Goal: Task Accomplishment & Management: Use online tool/utility

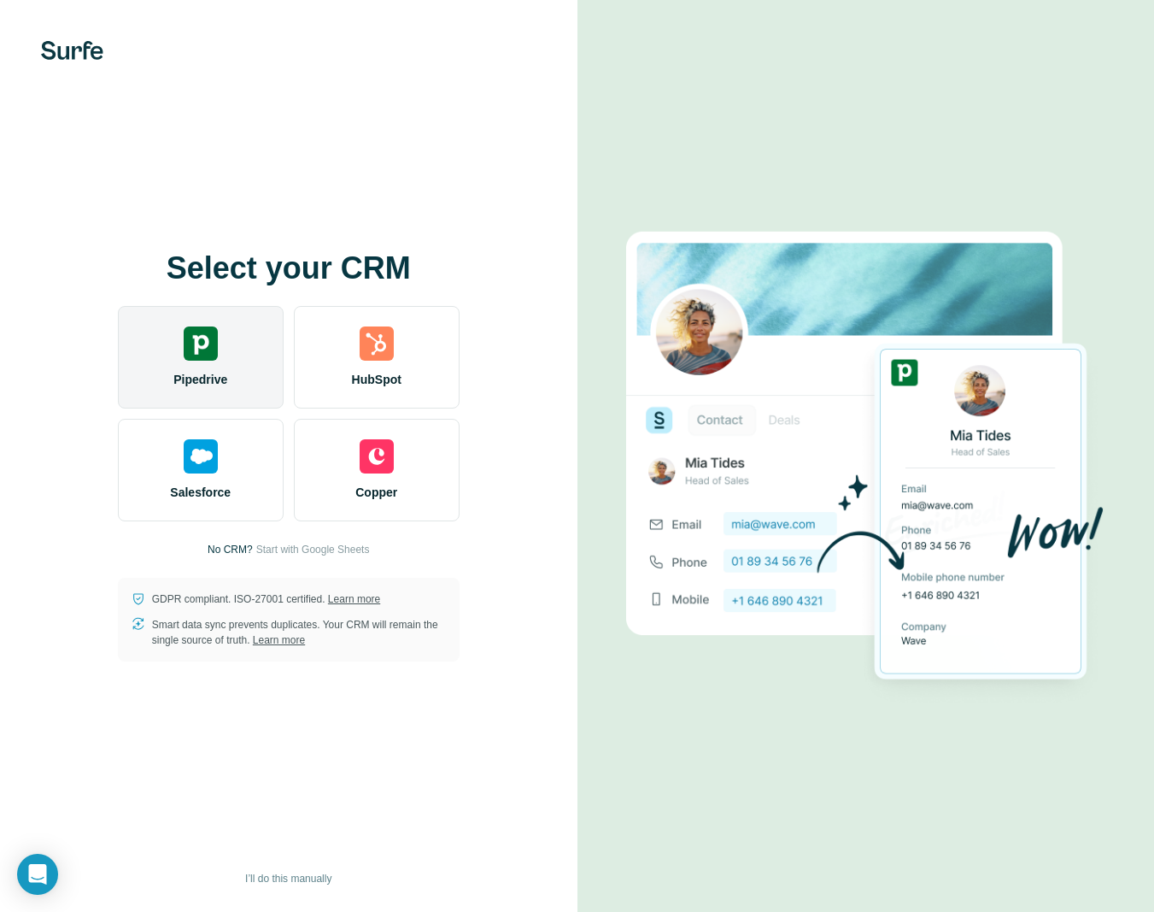
click at [196, 377] on span "Pipedrive" at bounding box center [200, 379] width 54 height 17
